Goal: Task Accomplishment & Management: Manage account settings

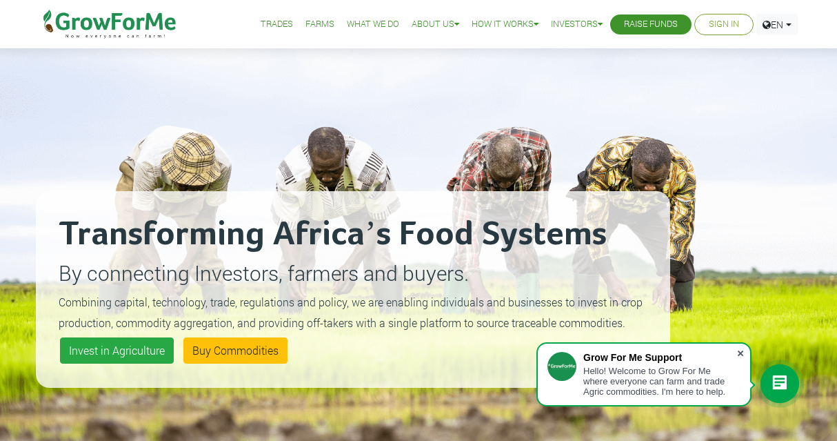
click at [744, 351] on span at bounding box center [741, 353] width 14 height 14
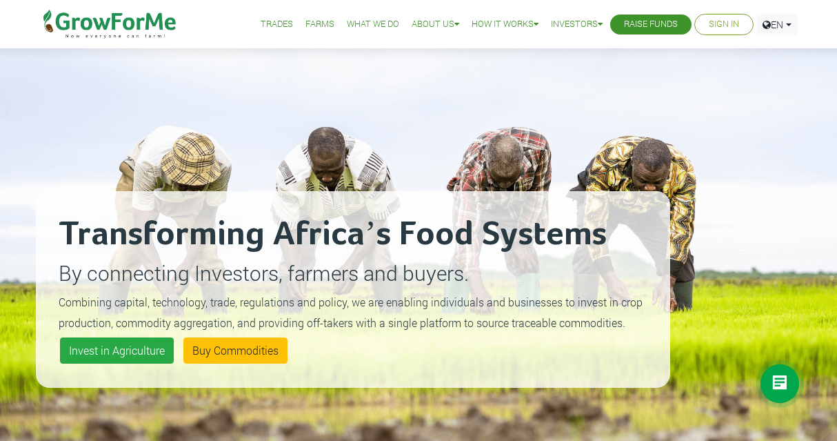
click at [717, 29] on link "Sign In" at bounding box center [724, 24] width 30 height 14
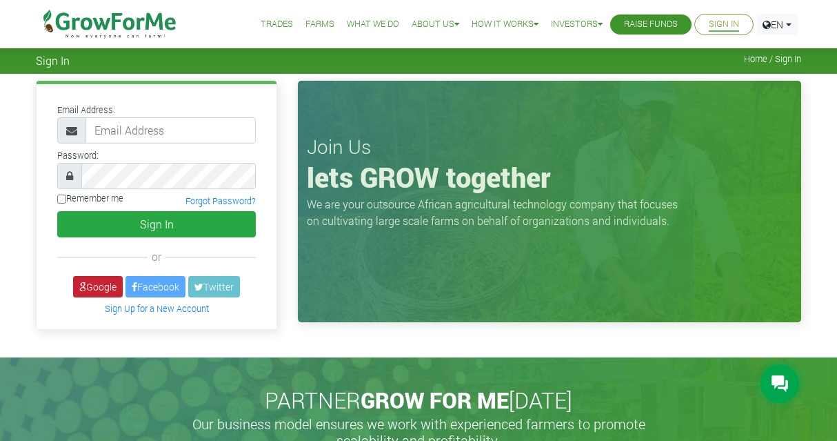
click at [94, 290] on link "Google" at bounding box center [98, 286] width 50 height 21
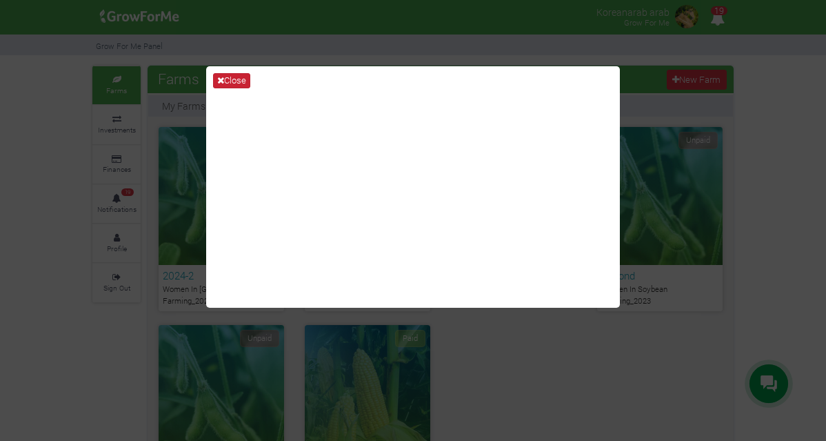
click at [227, 84] on button "Close" at bounding box center [231, 80] width 37 height 15
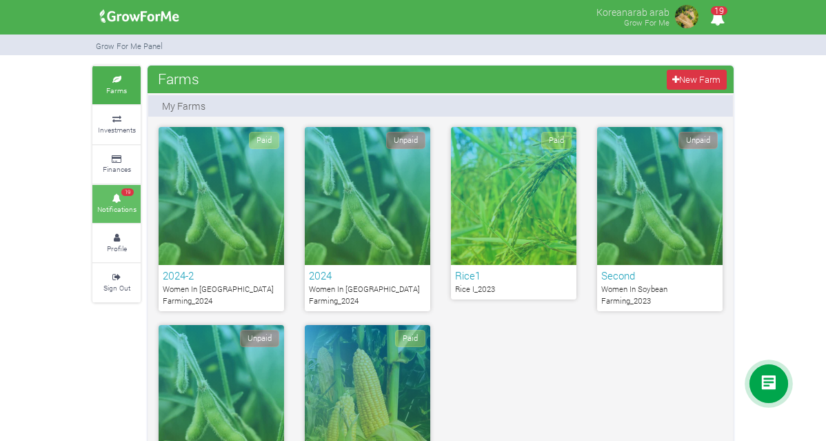
click at [131, 190] on span "19" at bounding box center [127, 192] width 12 height 8
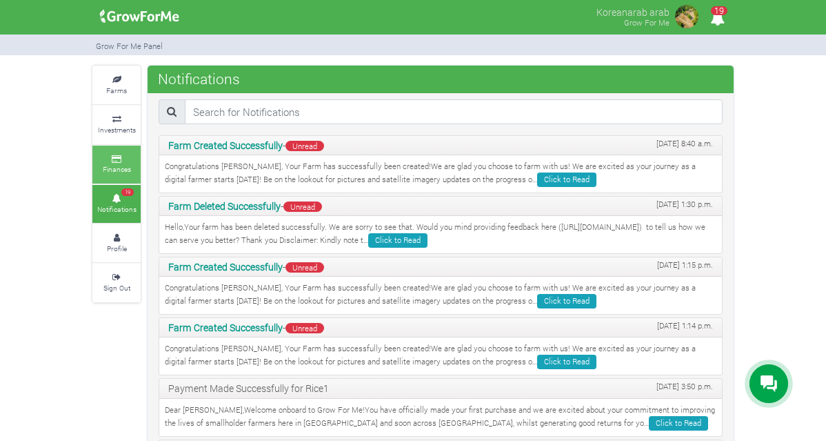
click at [128, 146] on link "Finances" at bounding box center [116, 165] width 48 height 38
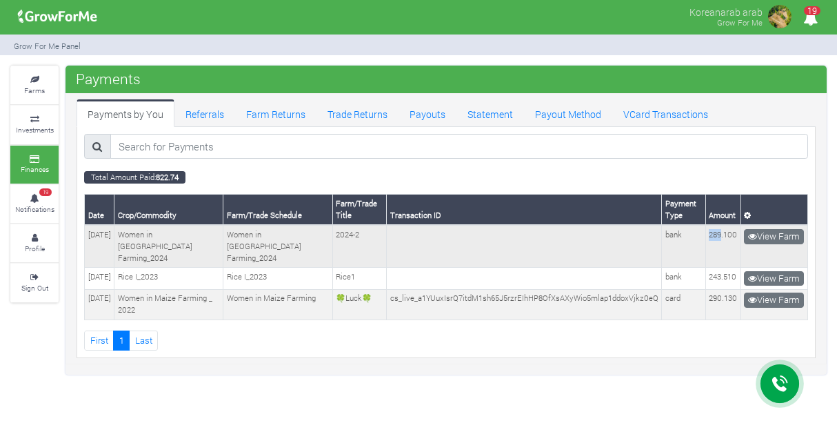
drag, startPoint x: 704, startPoint y: 232, endPoint x: 717, endPoint y: 232, distance: 12.4
click at [717, 232] on td "289.100" at bounding box center [723, 246] width 35 height 42
click at [720, 252] on td "289.100" at bounding box center [723, 246] width 35 height 42
click at [688, 238] on td "bank" at bounding box center [684, 246] width 44 height 42
click at [766, 238] on link "View Farm" at bounding box center [774, 236] width 60 height 15
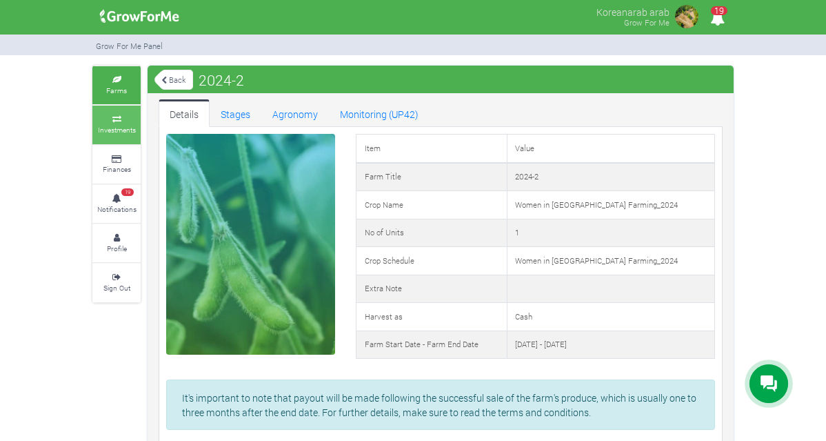
click at [123, 125] on small "Investments" at bounding box center [117, 130] width 38 height 10
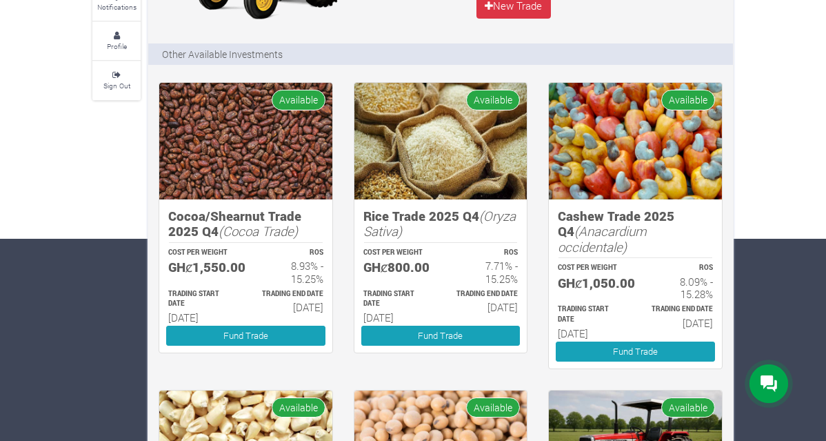
scroll to position [204, 0]
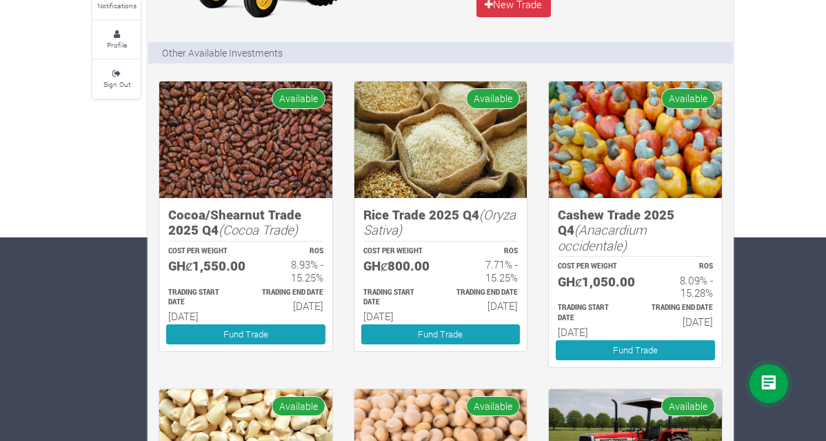
drag, startPoint x: 388, startPoint y: 266, endPoint x: 444, endPoint y: 266, distance: 55.9
click at [444, 266] on div "COST PER WEIGHT GHȼ800.00 ROS 7.71% - 15.25%" at bounding box center [441, 264] width 180 height 41
click at [444, 288] on div "TRADING END DATE 31st Mar 2026" at bounding box center [486, 305] width 90 height 39
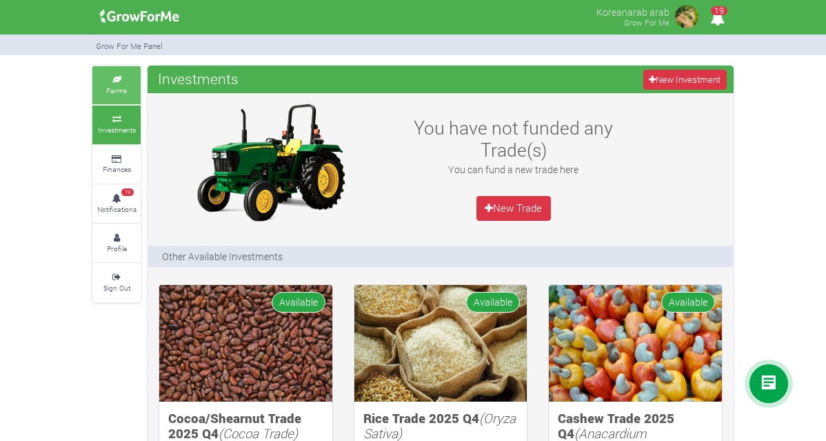
scroll to position [0, 0]
click at [119, 89] on small "Farms" at bounding box center [116, 91] width 21 height 10
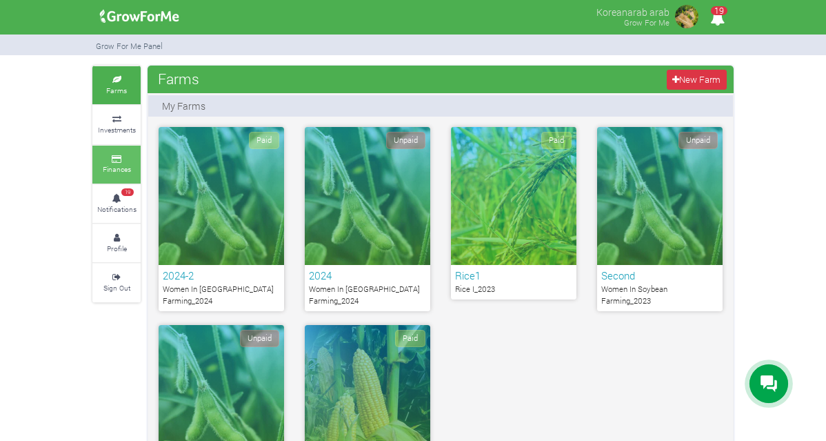
click at [125, 146] on link "Finances" at bounding box center [116, 165] width 48 height 38
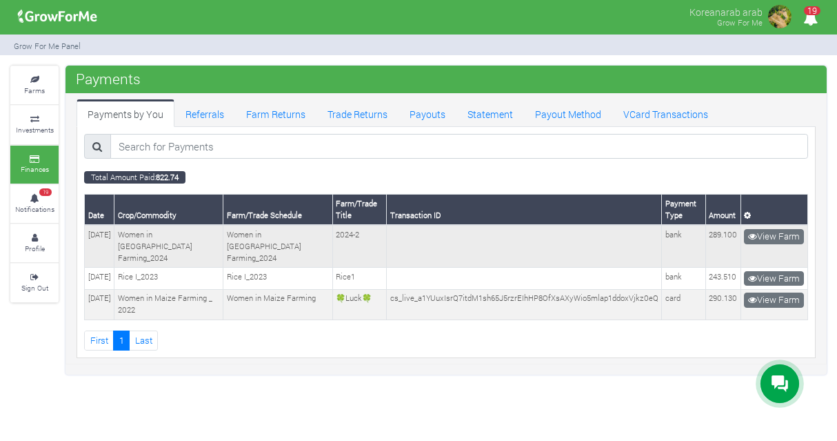
click at [713, 237] on td "289.100" at bounding box center [723, 246] width 35 height 42
click at [275, 122] on link "Farm Returns" at bounding box center [275, 113] width 81 height 28
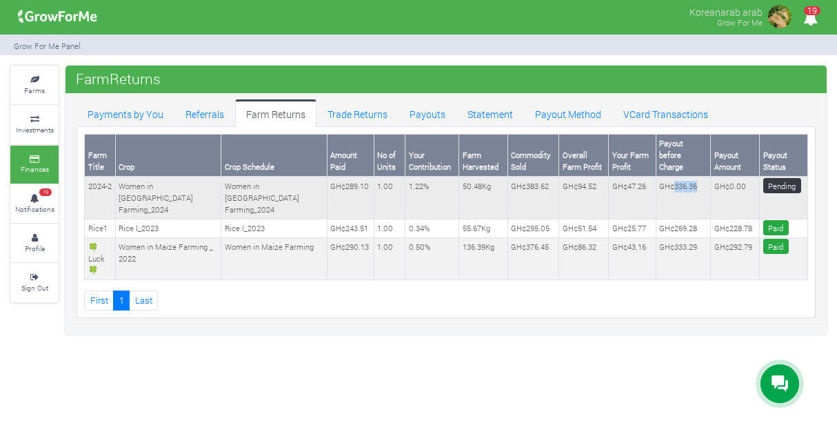
drag, startPoint x: 668, startPoint y: 172, endPoint x: 693, endPoint y: 172, distance: 25.5
click at [693, 177] on td "GH¢336.36" at bounding box center [683, 198] width 55 height 42
click at [576, 115] on link "Payout Method" at bounding box center [568, 113] width 88 height 28
click at [685, 120] on link "VCard Transactions" at bounding box center [666, 113] width 107 height 28
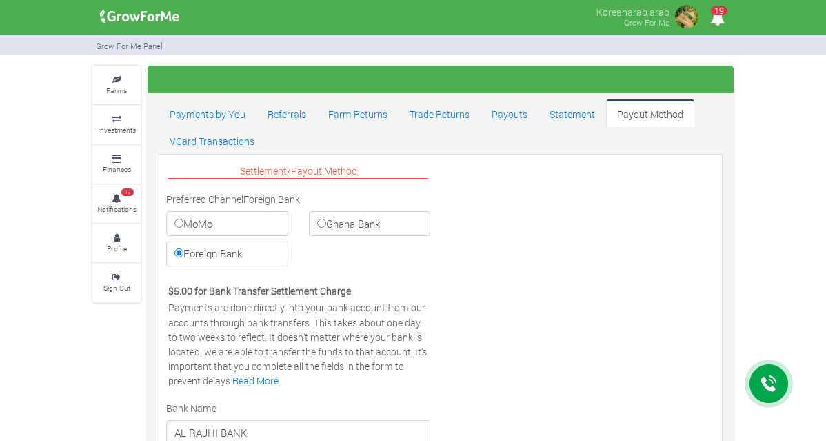
select select "SAR"
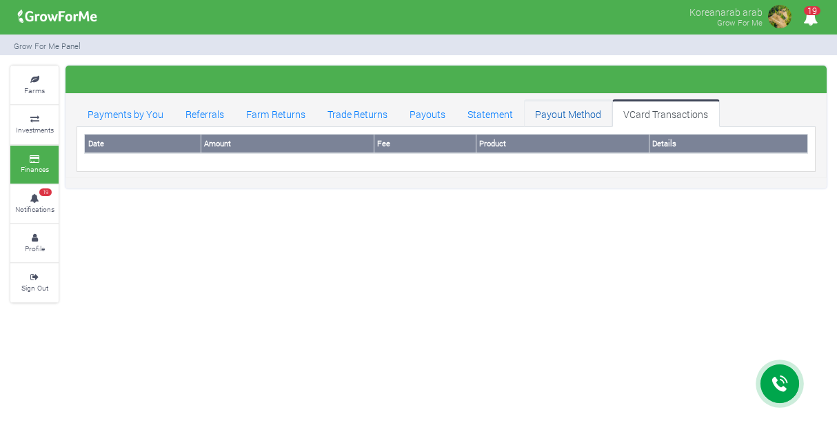
click at [582, 106] on link "Payout Method" at bounding box center [568, 113] width 88 height 28
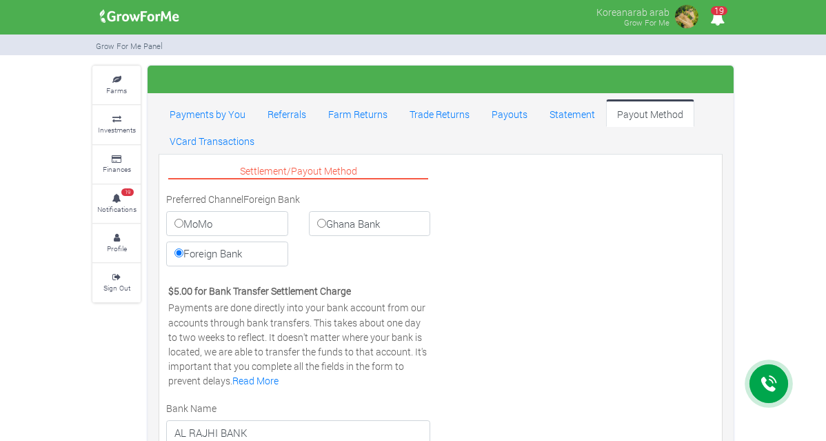
select select "SAR"
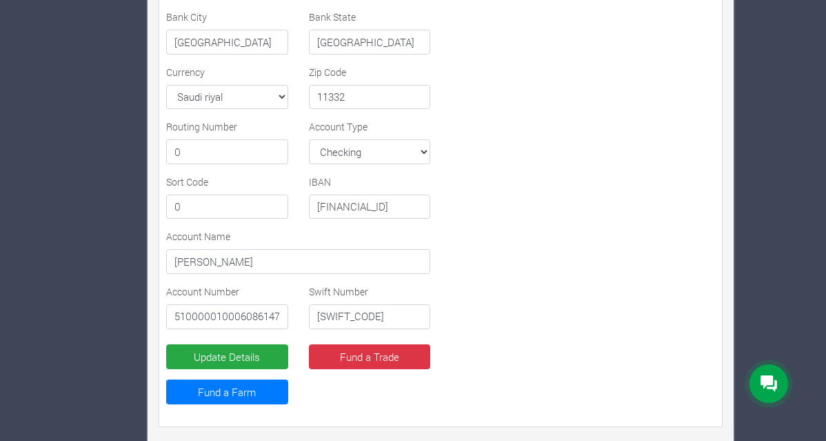
scroll to position [555, 0]
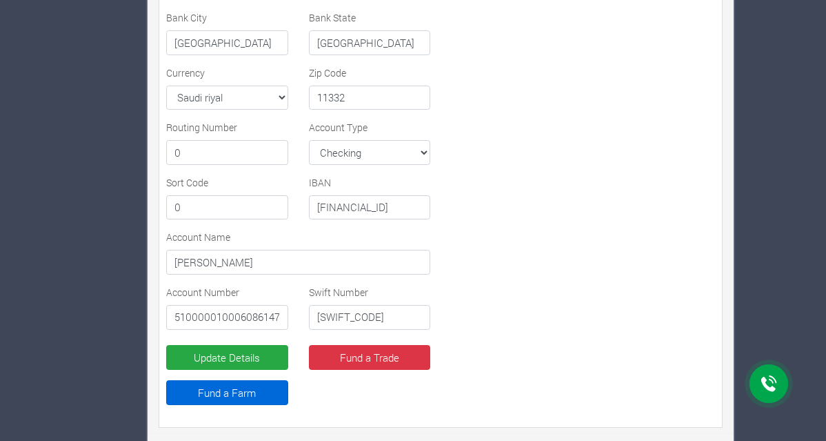
click at [230, 391] on link "Fund a Farm" at bounding box center [227, 392] width 122 height 25
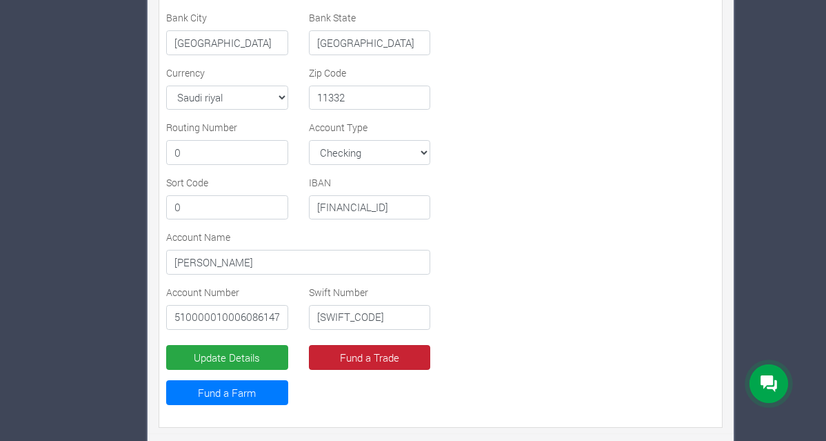
click at [353, 361] on link "Fund a Trade" at bounding box center [370, 357] width 122 height 25
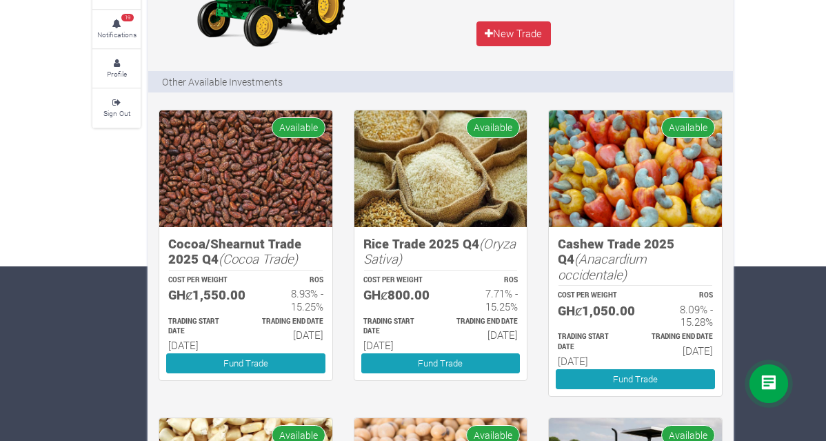
scroll to position [172, 0]
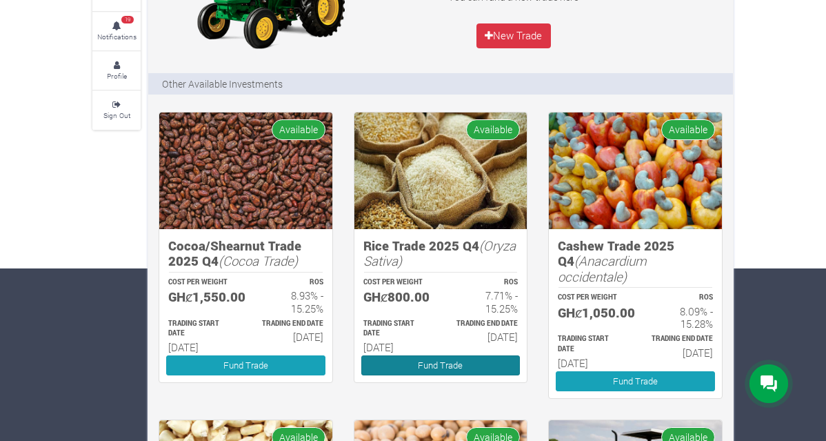
click at [445, 366] on link "Fund Trade" at bounding box center [440, 365] width 159 height 20
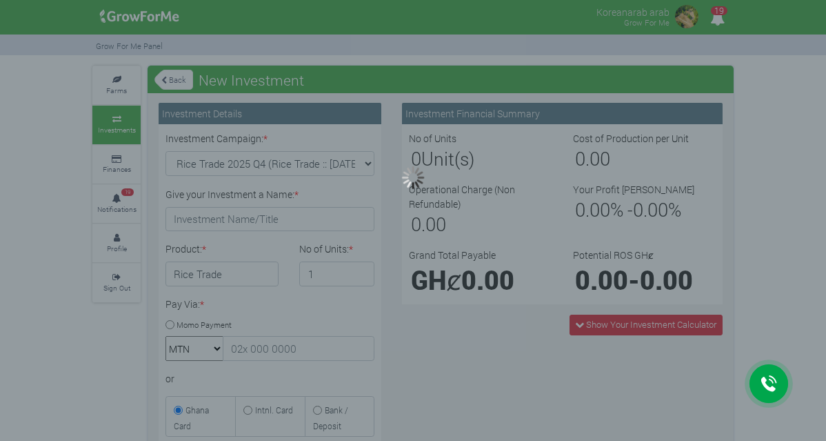
type input "1"
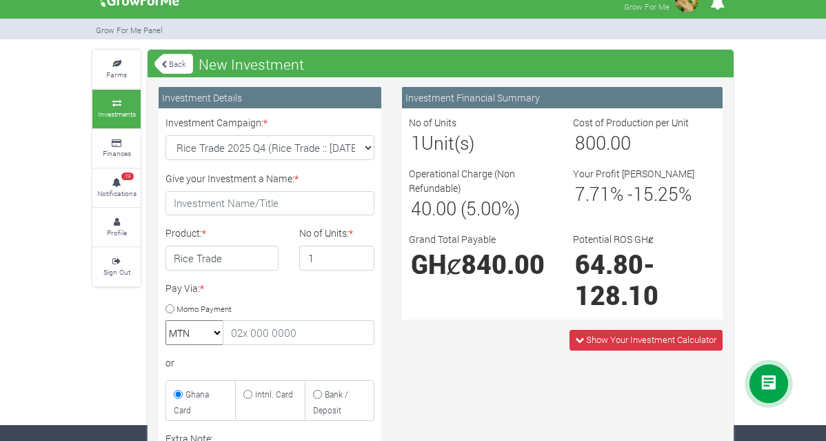
scroll to position [14, 0]
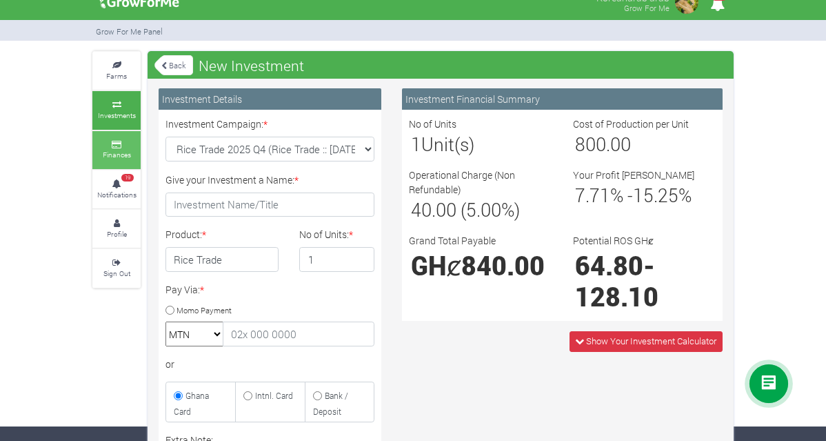
click at [123, 156] on link "Finances" at bounding box center [116, 150] width 48 height 38
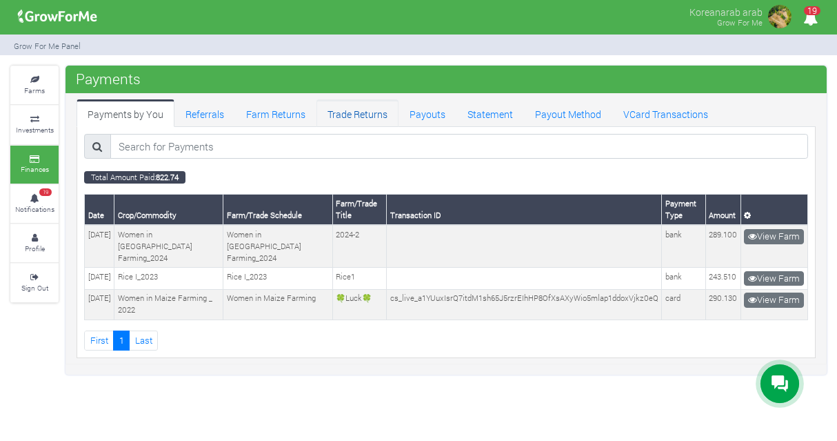
click at [348, 115] on link "Trade Returns" at bounding box center [358, 113] width 82 height 28
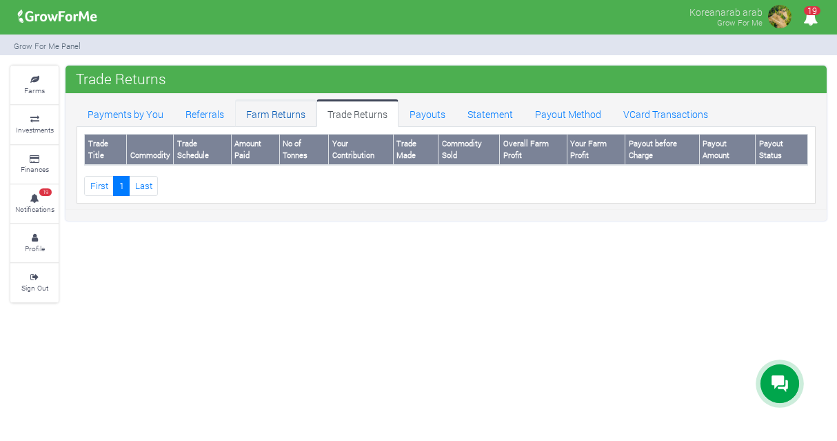
click at [276, 111] on link "Farm Returns" at bounding box center [275, 113] width 81 height 28
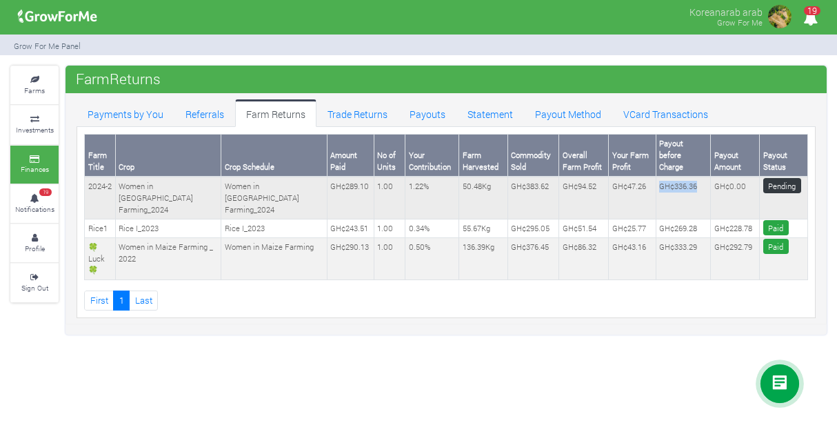
drag, startPoint x: 654, startPoint y: 174, endPoint x: 702, endPoint y: 175, distance: 48.3
click at [703, 177] on td "GH¢336.36" at bounding box center [683, 198] width 55 height 42
copy td "GH¢336.36"
drag, startPoint x: 313, startPoint y: 221, endPoint x: 328, endPoint y: 221, distance: 15.2
click at [328, 238] on td "GH¢290.13" at bounding box center [350, 259] width 47 height 42
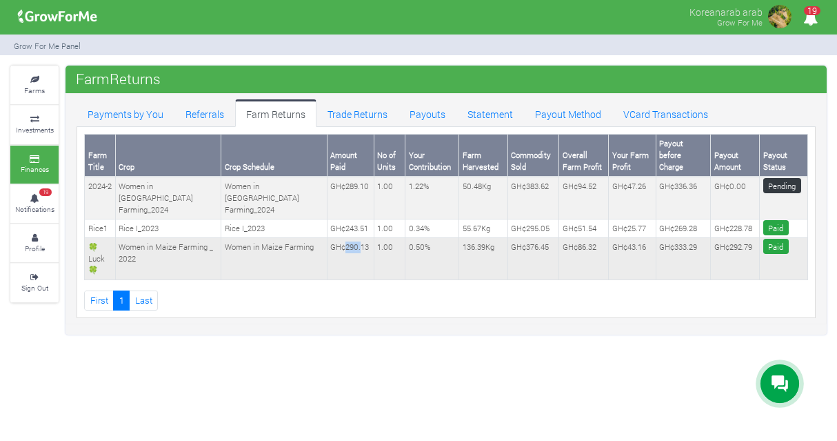
click at [328, 238] on td "GH¢290.13" at bounding box center [350, 259] width 47 height 42
drag, startPoint x: 299, startPoint y: 221, endPoint x: 344, endPoint y: 221, distance: 44.8
click at [344, 238] on tr "🍀Luck🍀 Women in Maize Farming _ 2022 Women in Maize Farming GH¢290.13 1.00 0.50…" at bounding box center [447, 259] width 724 height 42
copy td "GH¢290.13"
click at [662, 183] on td "GH¢336.36" at bounding box center [683, 198] width 55 height 42
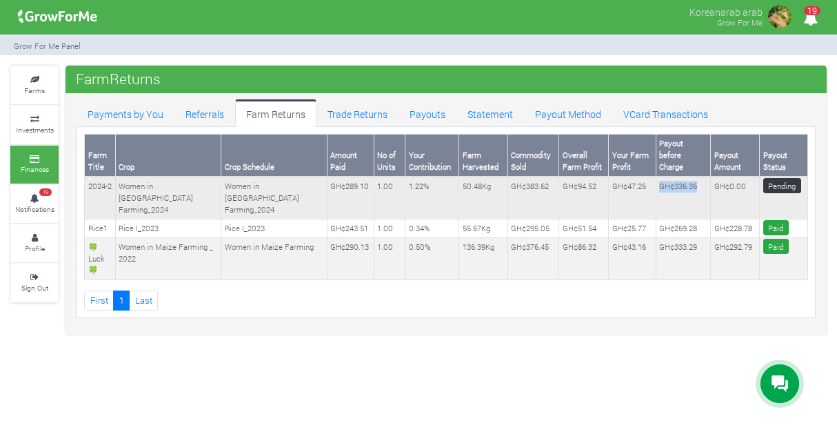
drag, startPoint x: 653, startPoint y: 176, endPoint x: 696, endPoint y: 176, distance: 43.5
click at [696, 177] on td "GH¢336.36" at bounding box center [683, 198] width 55 height 42
copy td "GH¢336.36"
click at [574, 115] on link "Payout Method" at bounding box center [568, 113] width 88 height 28
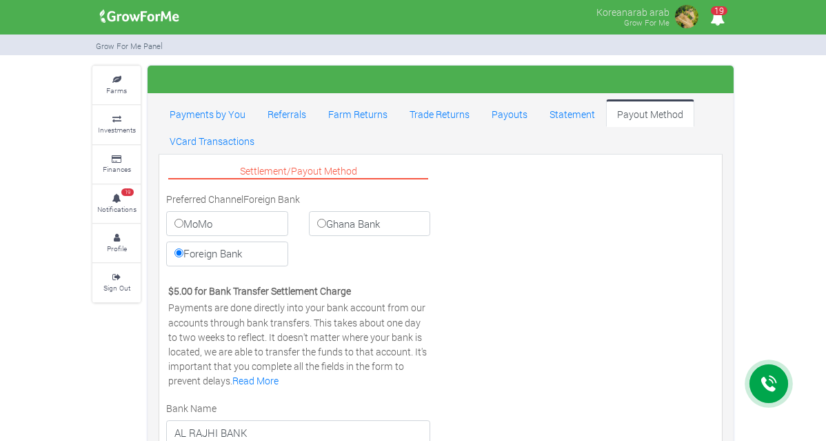
select select "SAR"
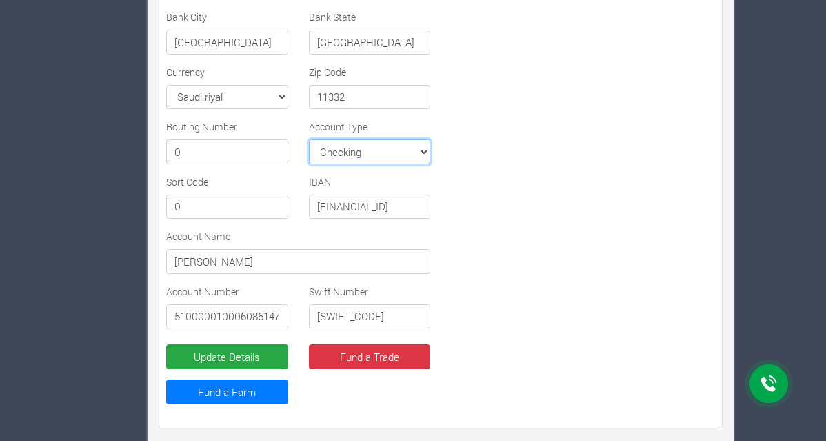
scroll to position [555, 0]
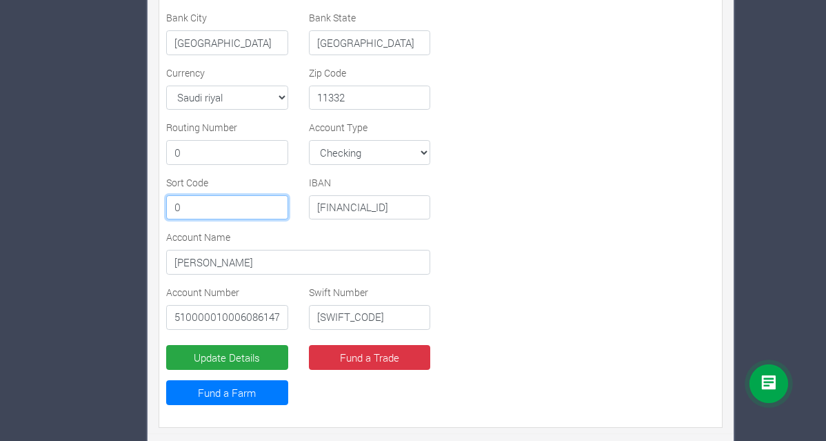
click at [227, 214] on input "0" at bounding box center [227, 207] width 122 height 25
click at [489, 221] on div "Settlement/Payout Method Preferred Channel Foreign Bank MoMo Ghana Bank Foreign…" at bounding box center [441, 14] width 570 height 814
drag, startPoint x: 167, startPoint y: 123, endPoint x: 233, endPoint y: 121, distance: 66.2
click at [233, 121] on label "Routing Number" at bounding box center [201, 127] width 71 height 14
copy label "Routing Numbe"
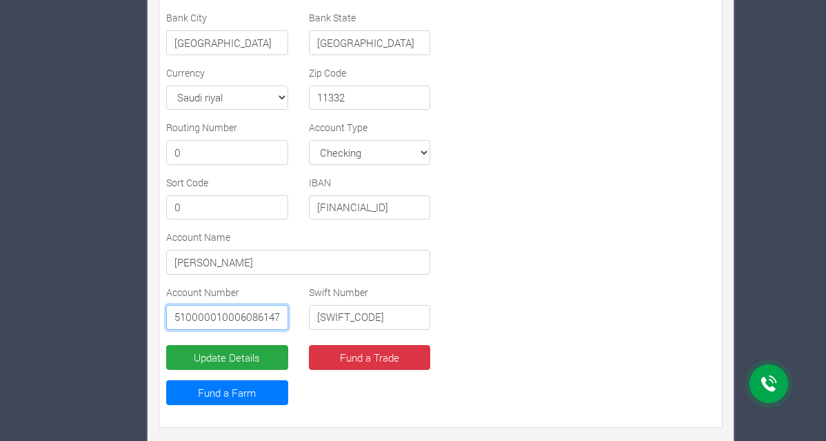
click at [269, 317] on input "510000010006086147988" at bounding box center [227, 317] width 122 height 25
click at [391, 199] on input "SA45 8000 0510 6080 1614 7988" at bounding box center [370, 207] width 122 height 25
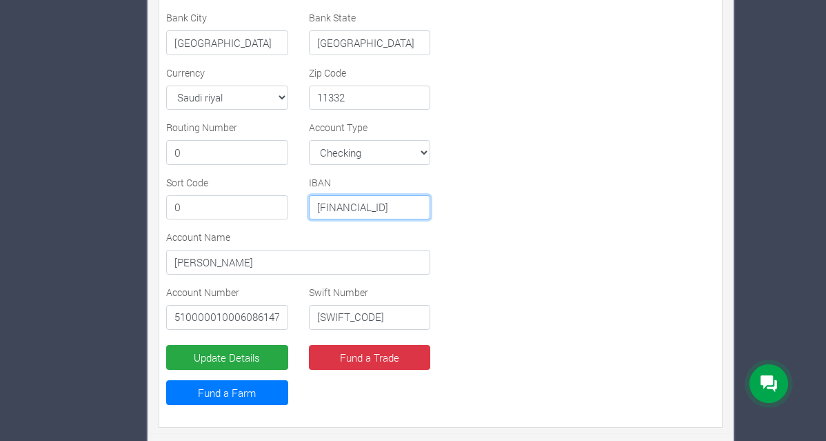
click at [415, 206] on input "SA45 8000 0510 6080 1614 7988" at bounding box center [370, 207] width 122 height 25
click at [417, 204] on input "SA45 8000 0510 6080 1614 7988" at bounding box center [370, 207] width 122 height 25
click at [659, 261] on div "Settlement/Payout Method Preferred Channel Foreign Bank MoMo Ghana Bank Foreign…" at bounding box center [441, 14] width 570 height 814
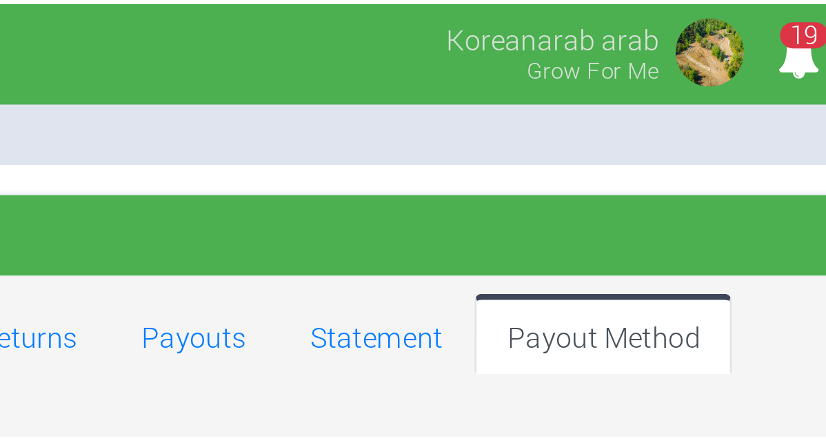
scroll to position [0, 0]
